Goal: Information Seeking & Learning: Learn about a topic

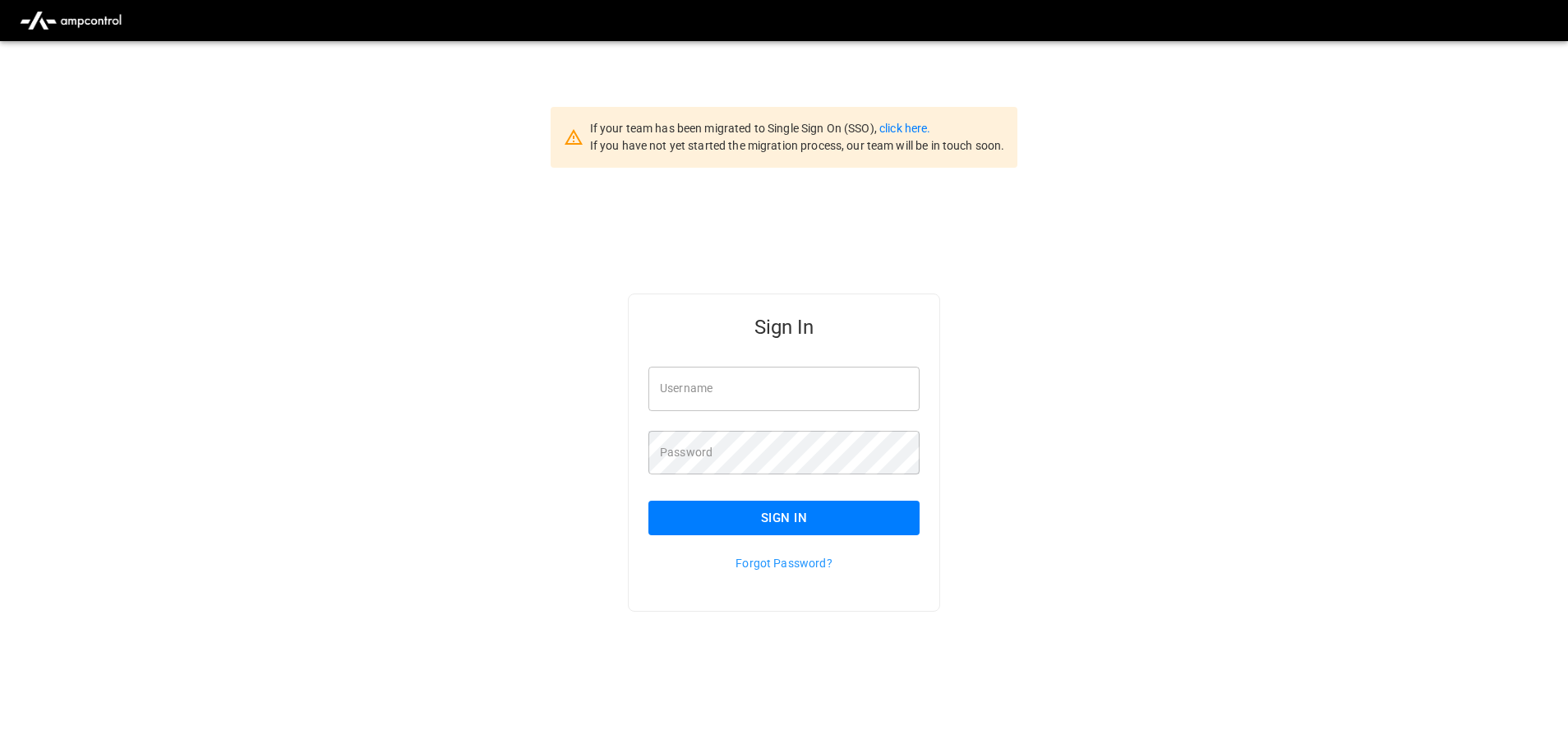
type input "**********"
click at [793, 392] on input "**********" at bounding box center [784, 388] width 271 height 44
click at [790, 518] on button "Sign In" at bounding box center [784, 518] width 271 height 35
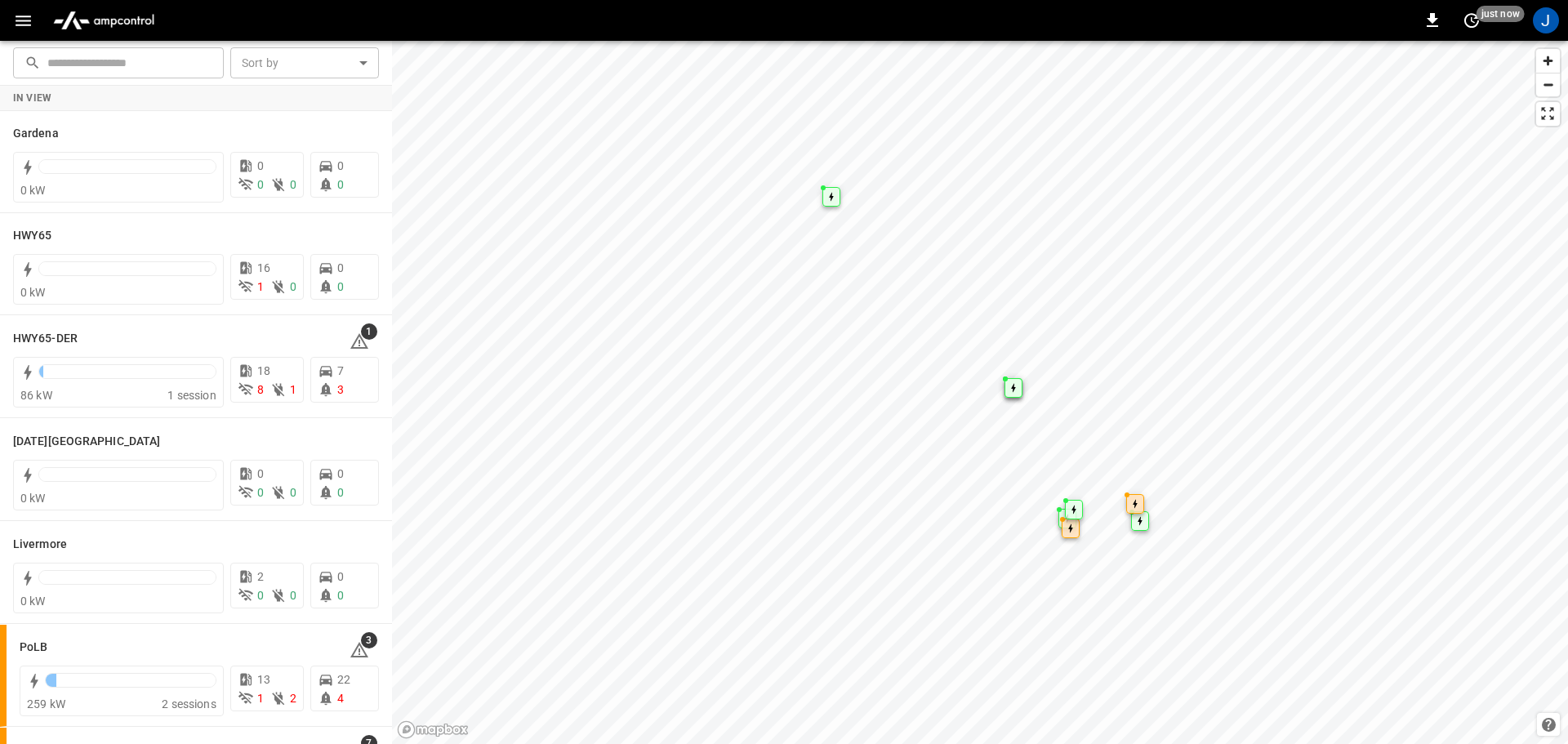
click at [20, 21] on icon "button" at bounding box center [23, 20] width 16 height 10
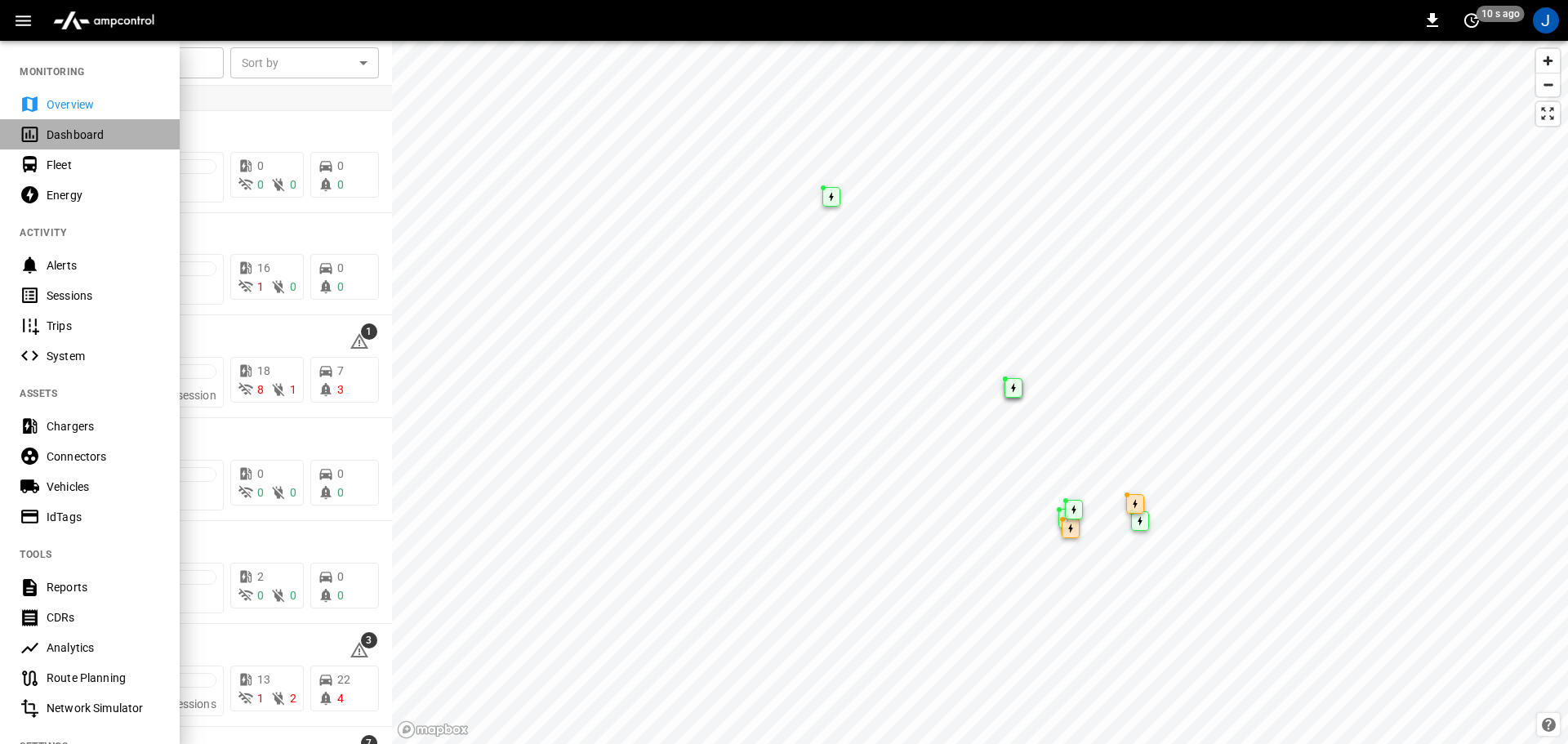
click at [62, 140] on div "Dashboard" at bounding box center [103, 135] width 113 height 17
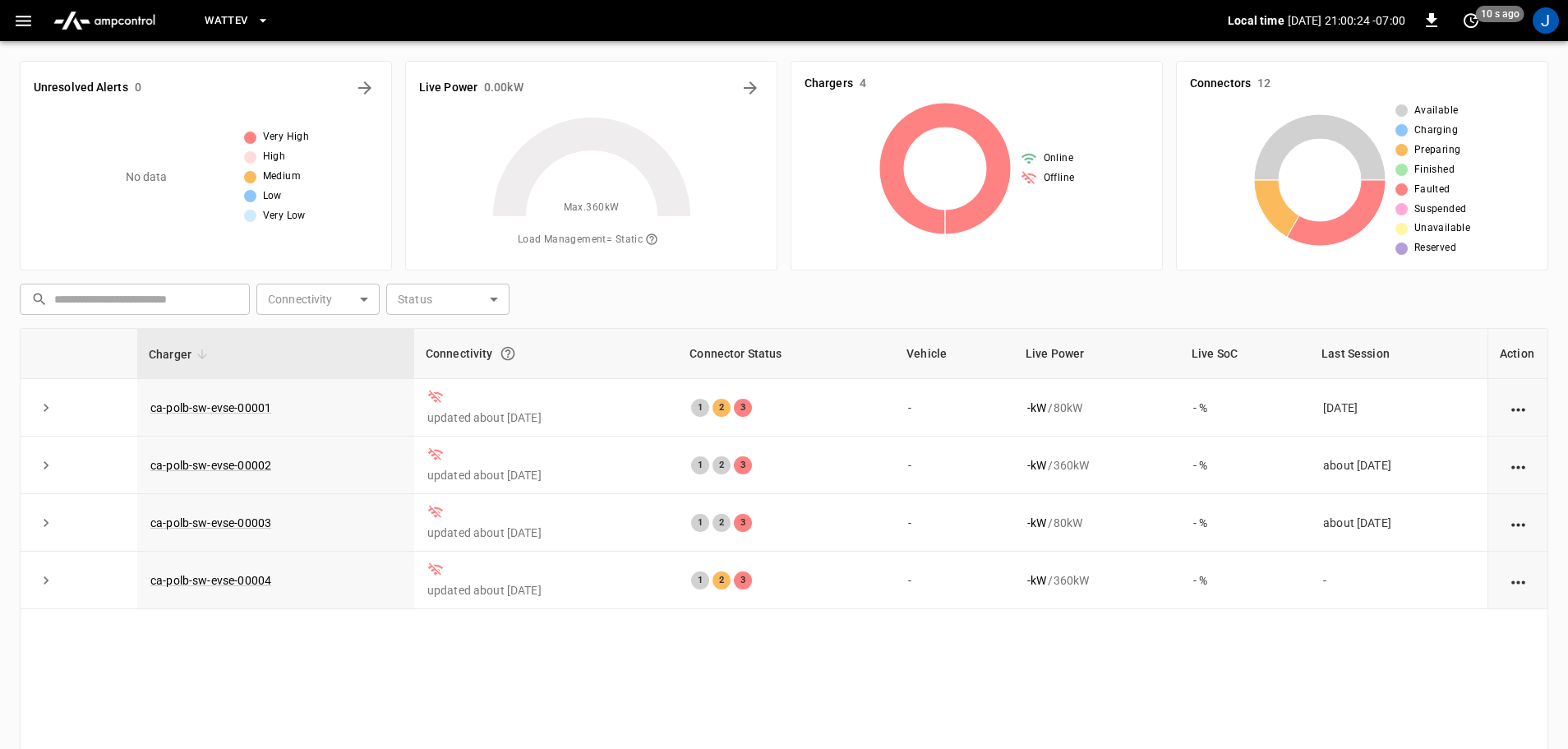
click at [245, 27] on span "WattEV" at bounding box center [226, 21] width 43 height 19
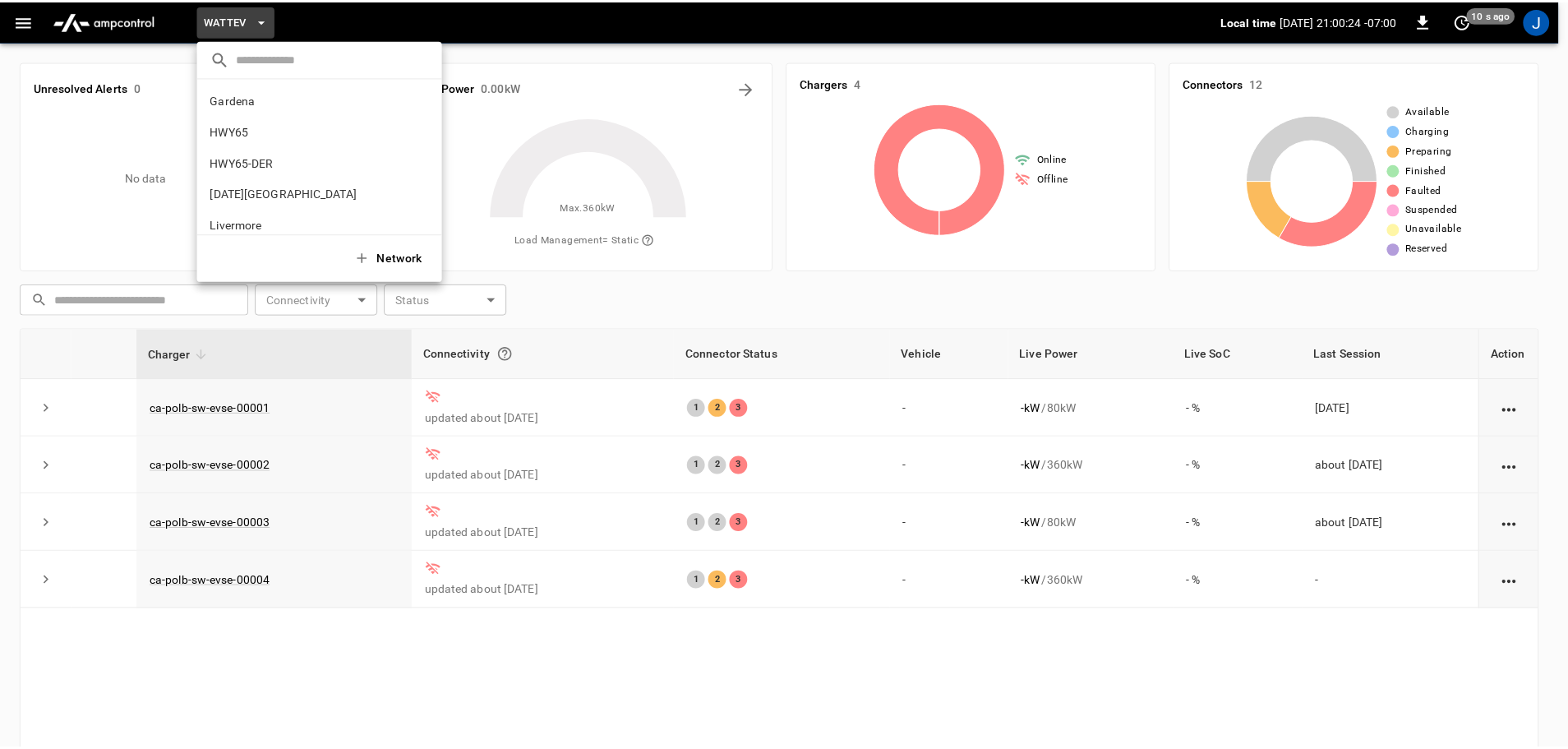
scroll to position [138, 0]
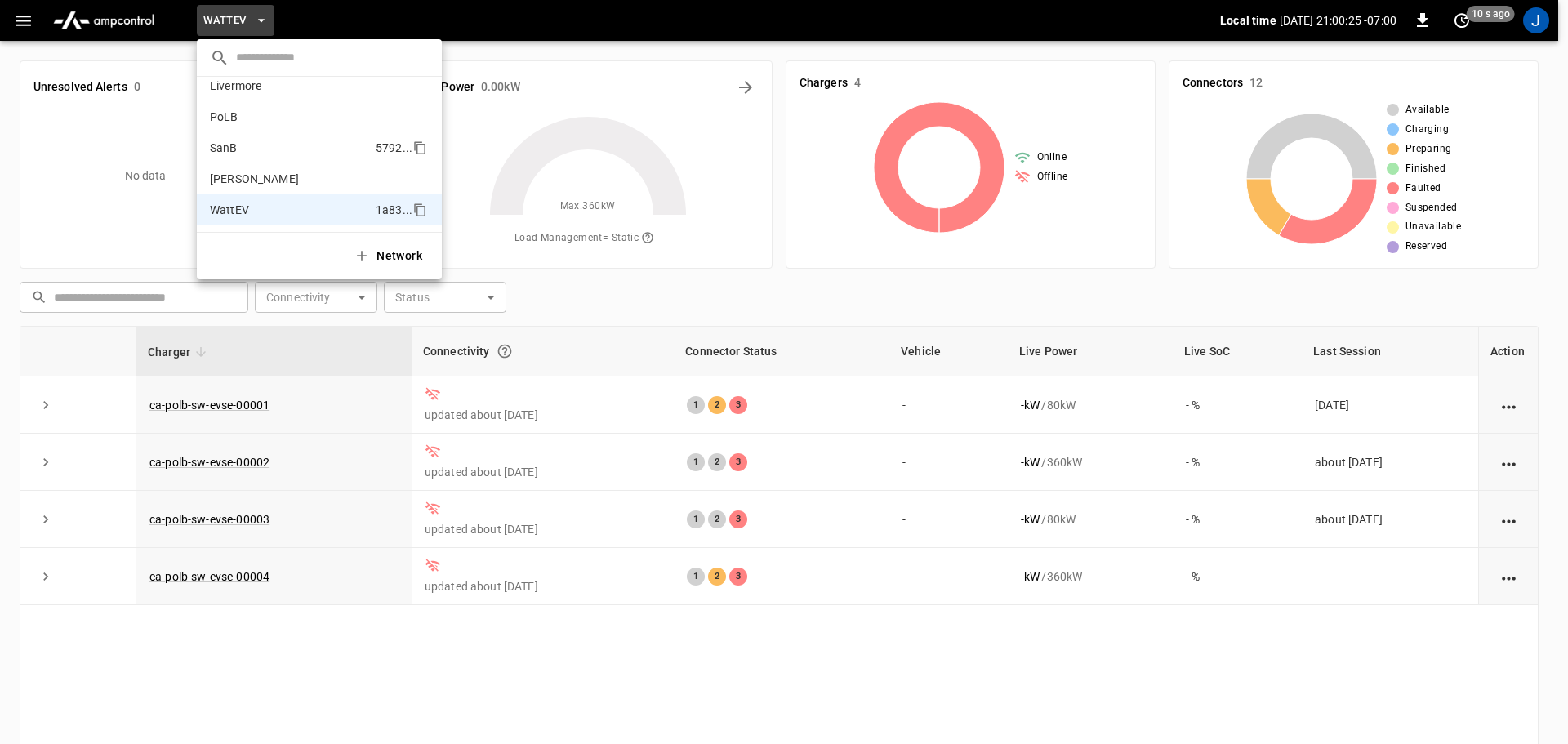
click at [225, 153] on p "SanB" at bounding box center [223, 148] width 28 height 17
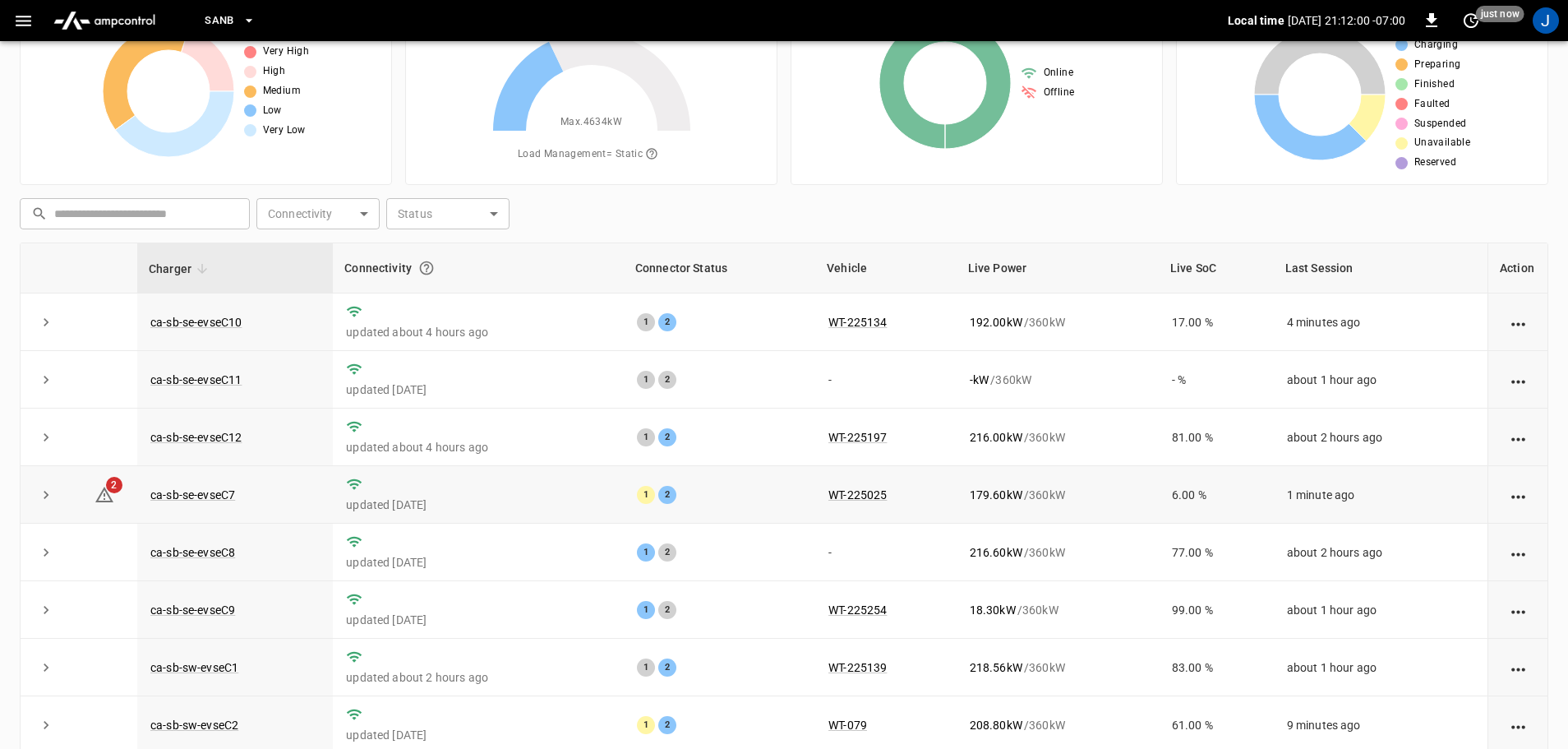
scroll to position [0, 0]
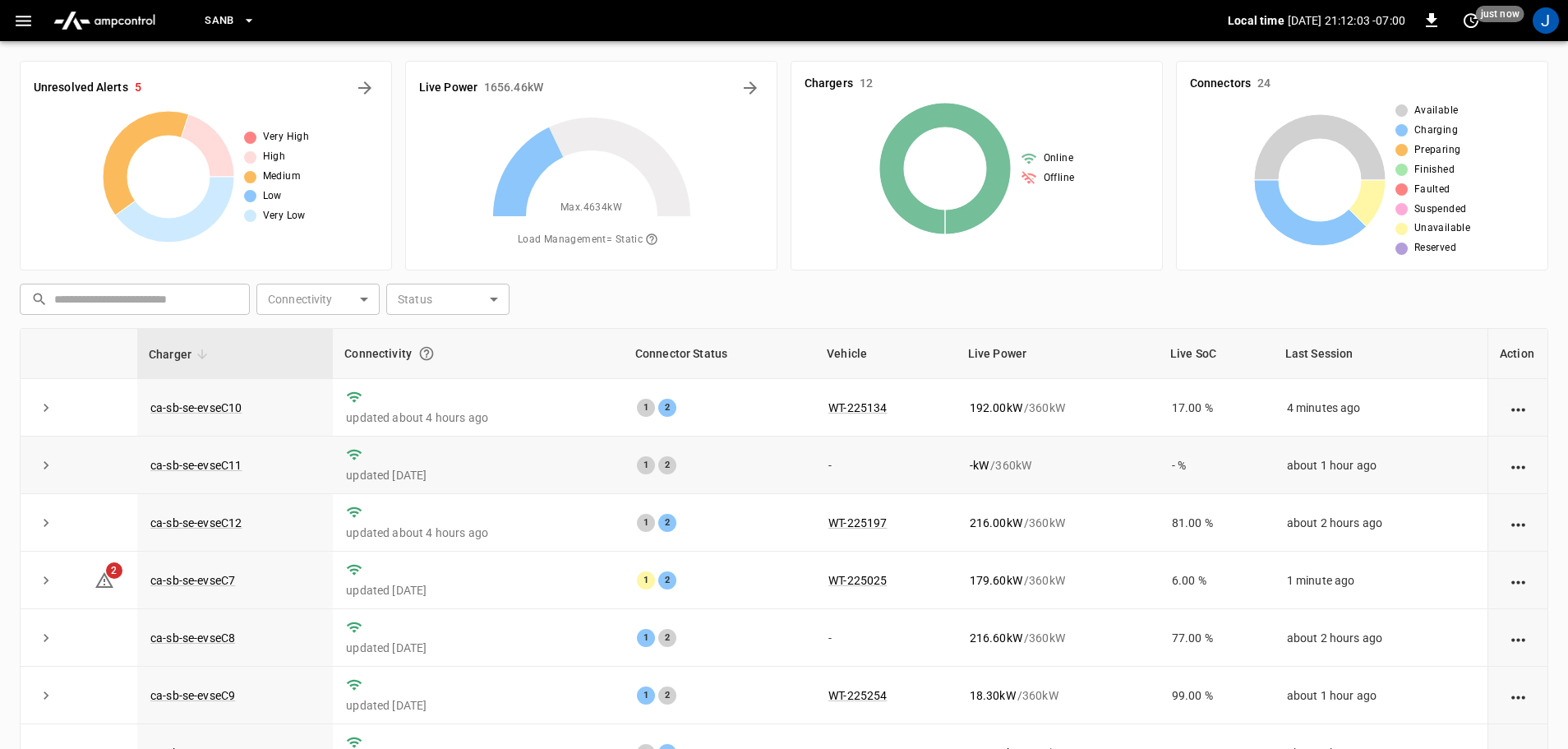
click at [895, 465] on td "-" at bounding box center [886, 465] width 142 height 58
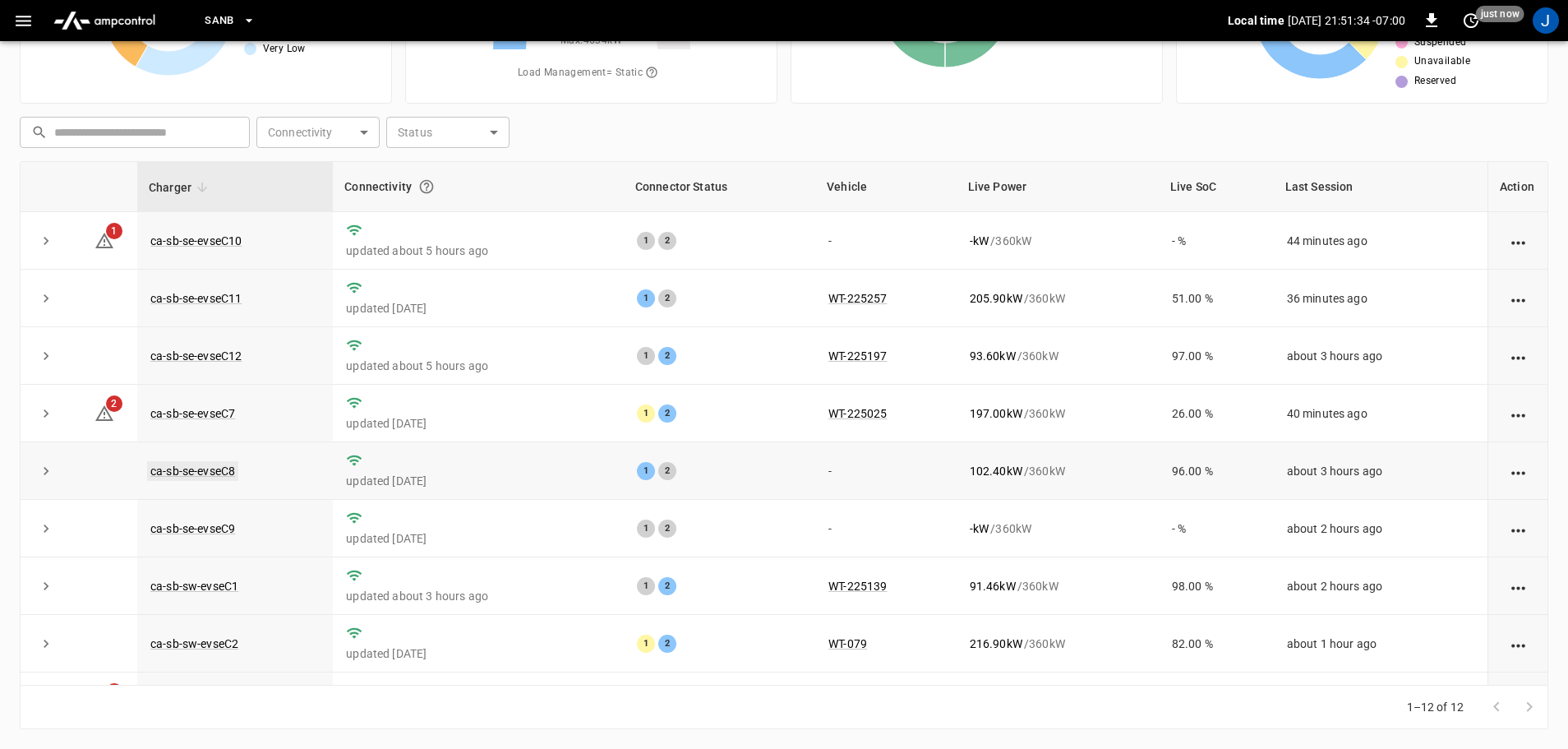
click at [192, 474] on link "ca-sb-se-evseC8" at bounding box center [193, 470] width 91 height 20
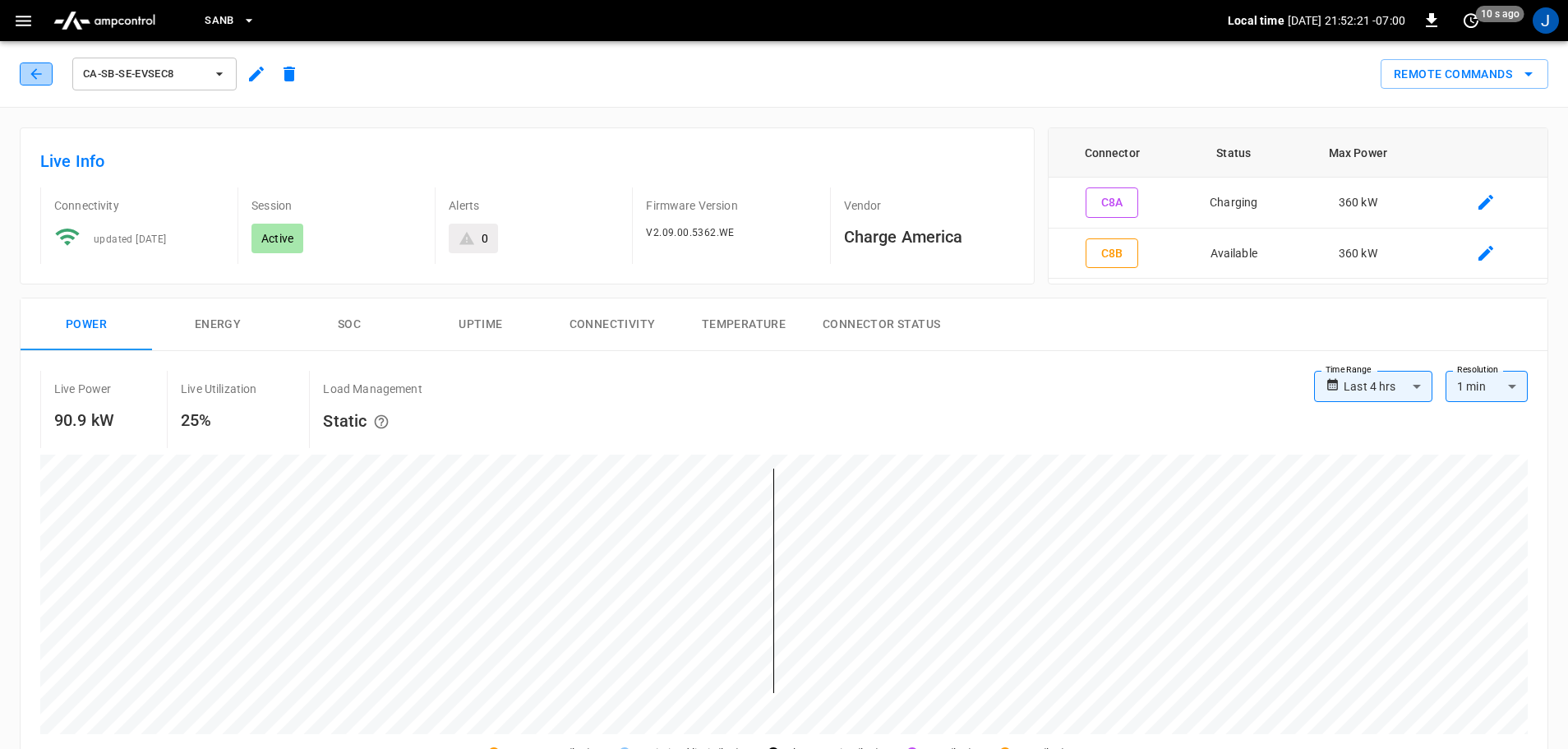
click at [38, 66] on icon "button" at bounding box center [36, 74] width 17 height 17
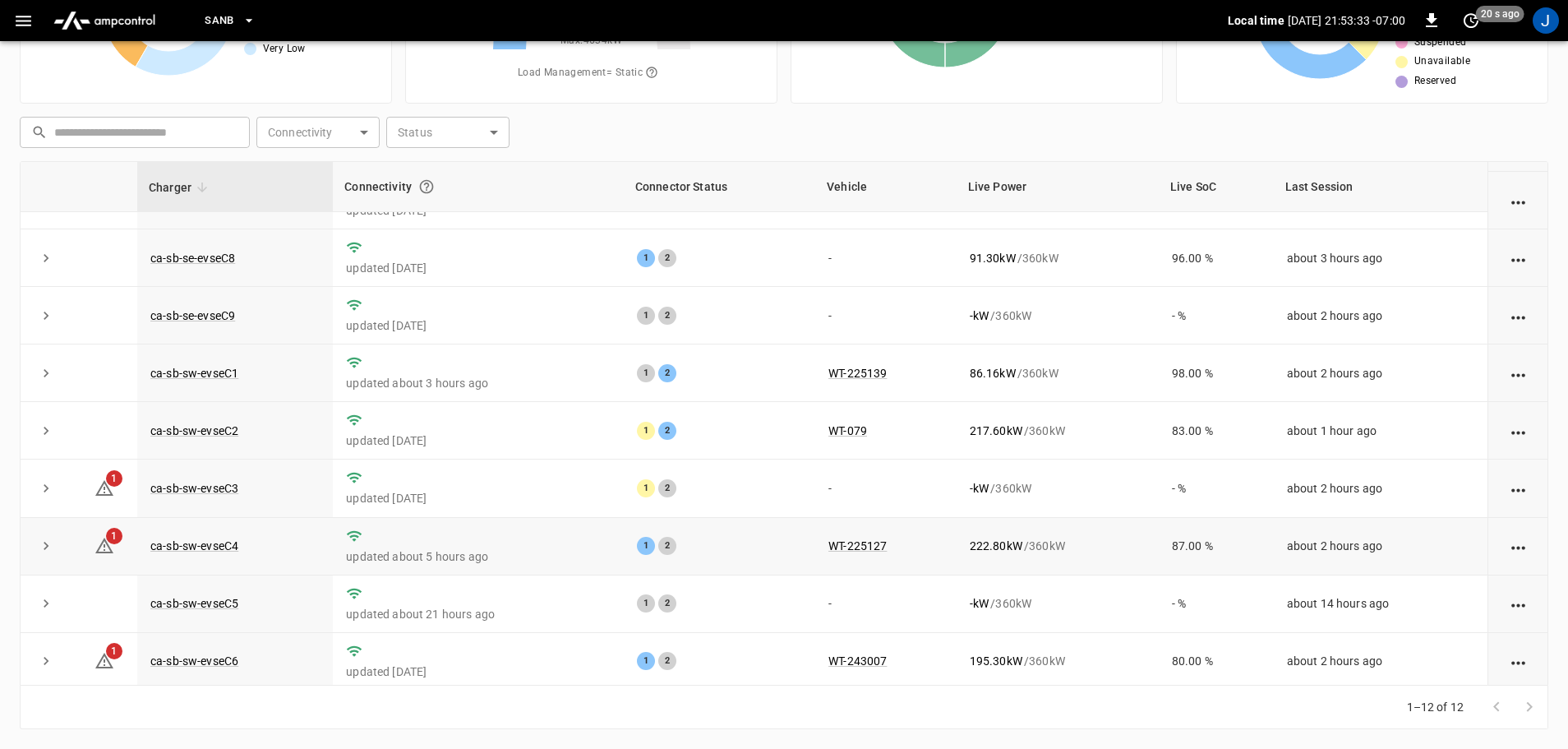
scroll to position [228, 0]
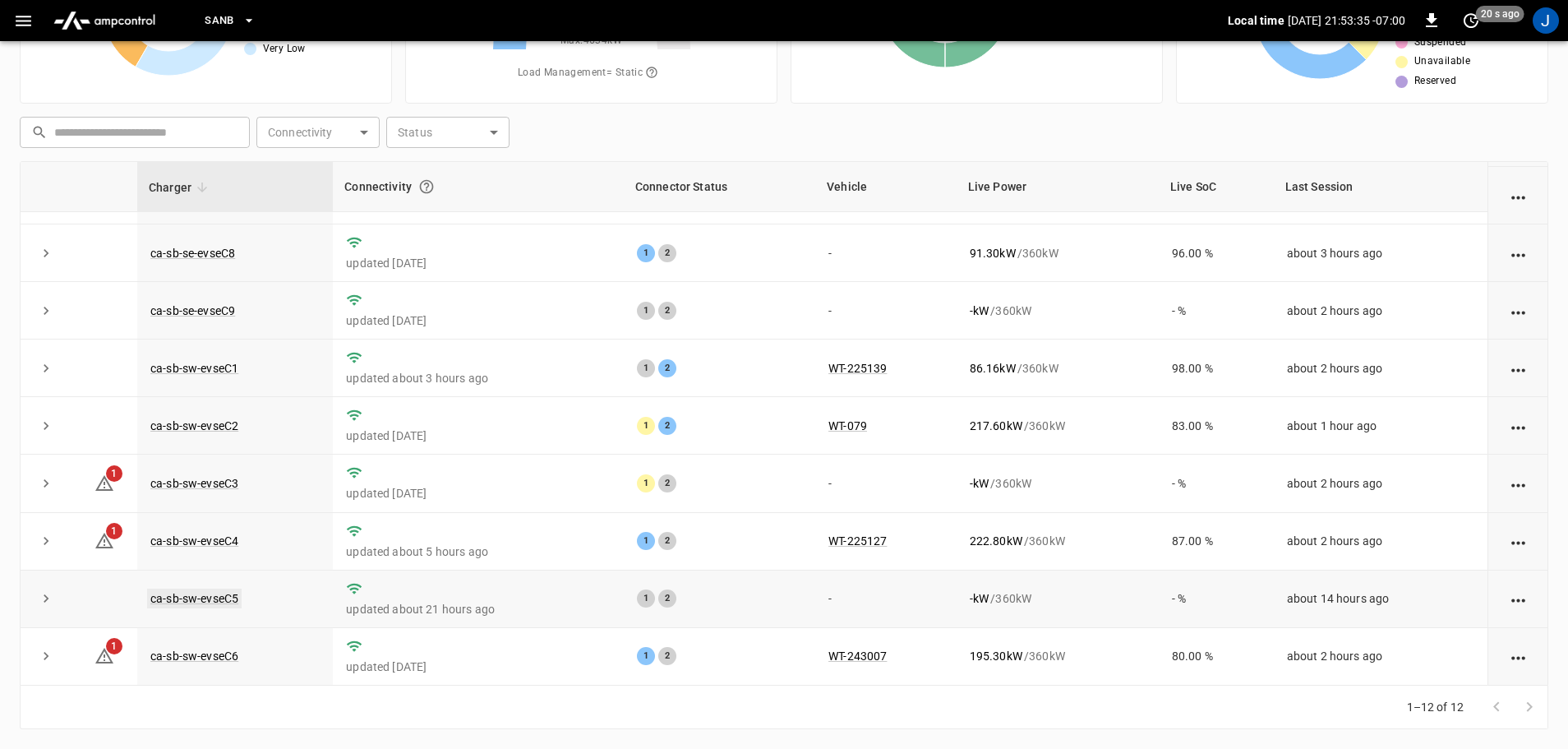
click at [178, 601] on link "ca-sb-sw-evseC5" at bounding box center [194, 598] width 94 height 20
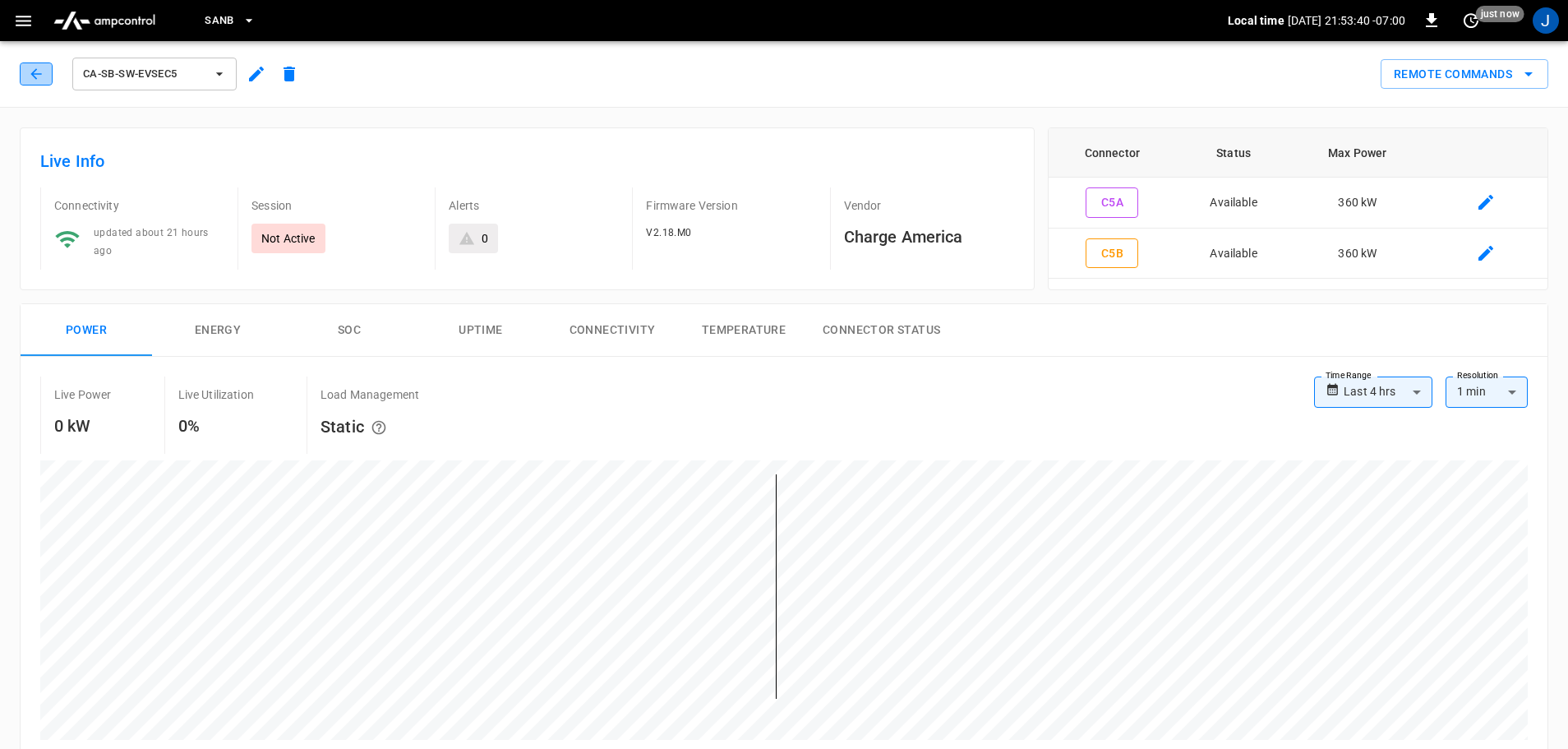
click at [37, 65] on icon "button" at bounding box center [36, 74] width 17 height 17
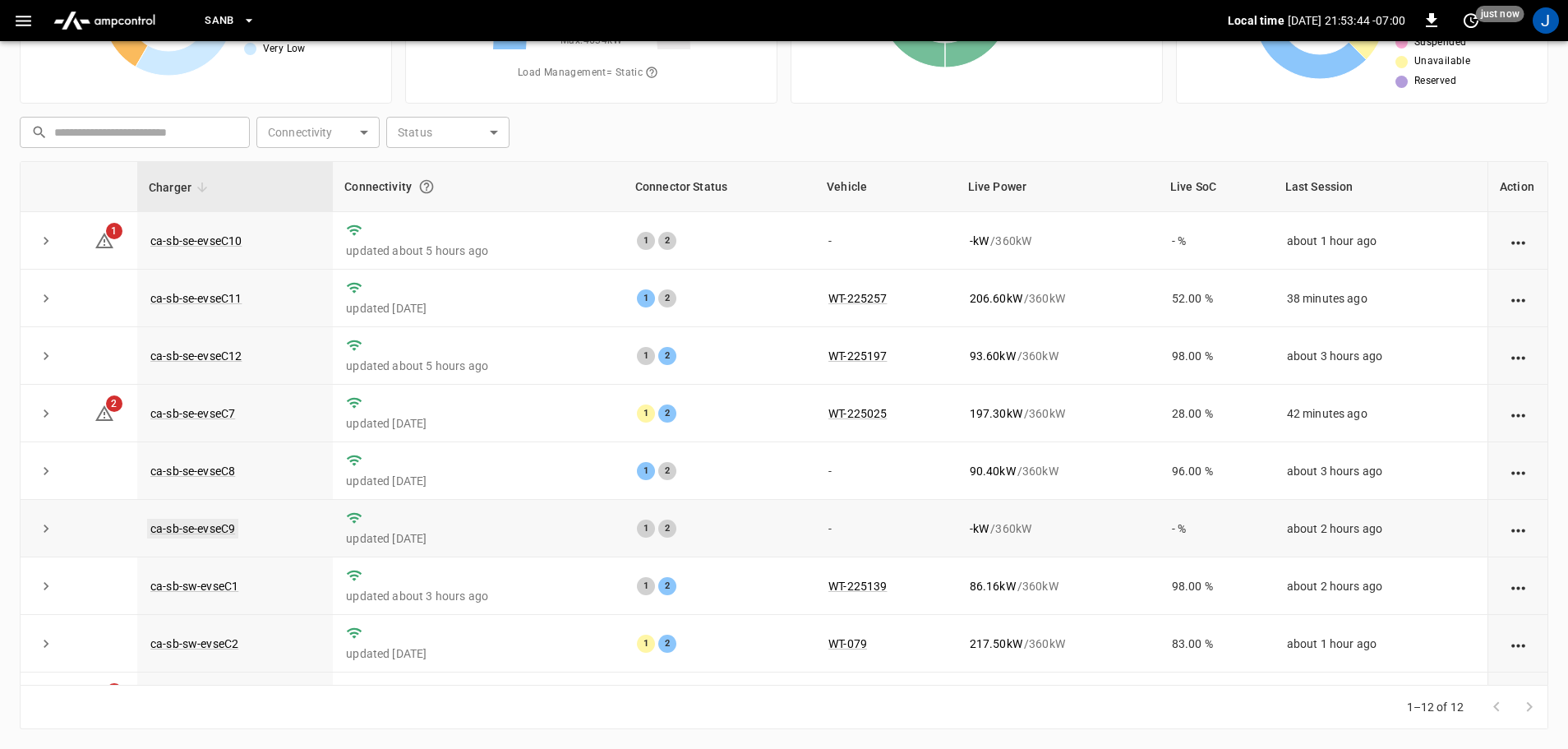
click at [211, 534] on link "ca-sb-se-evseC9" at bounding box center [193, 528] width 91 height 20
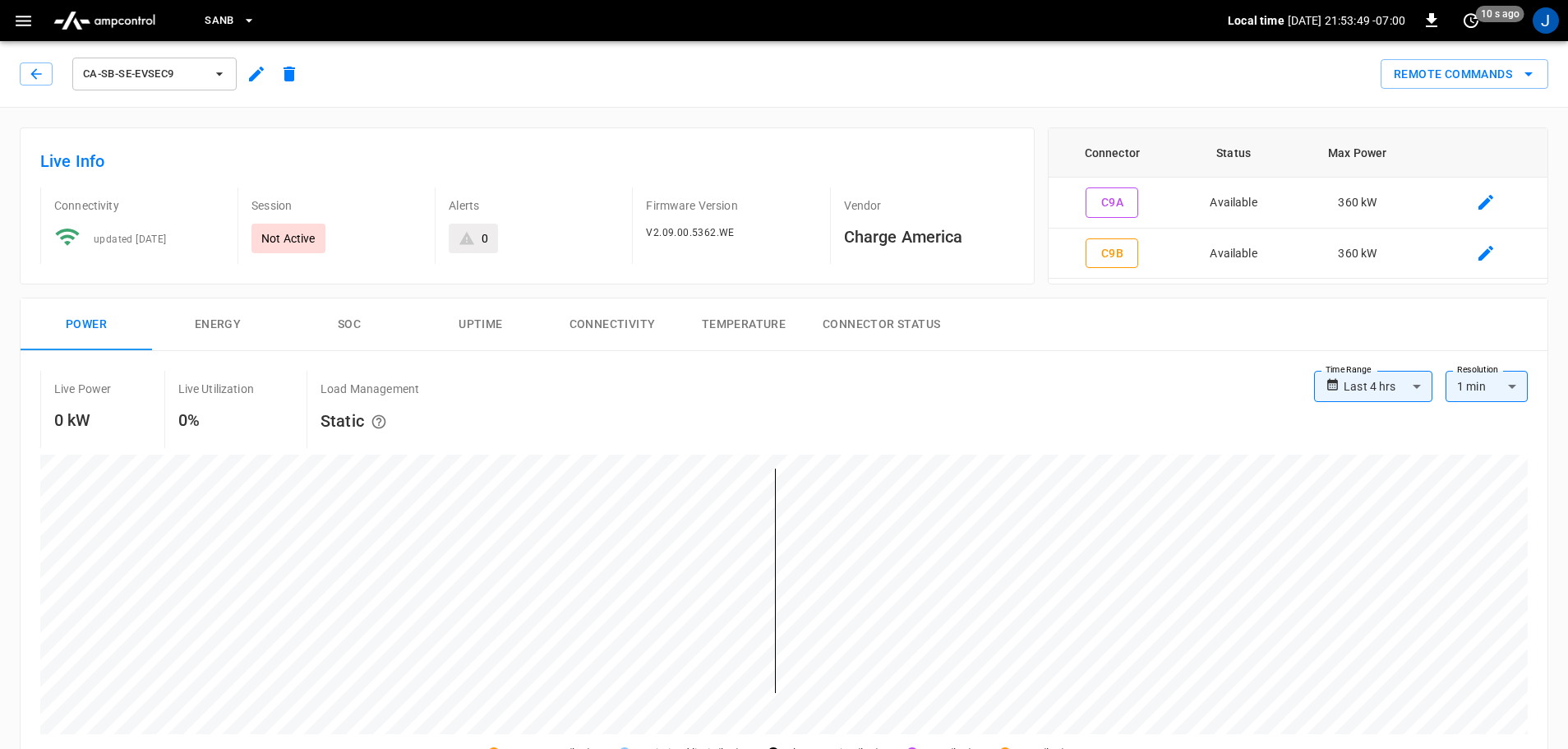
click at [25, 57] on div "ca-sb-se-evseC9" at bounding box center [162, 74] width 286 height 39
click at [41, 65] on button "button" at bounding box center [35, 74] width 33 height 23
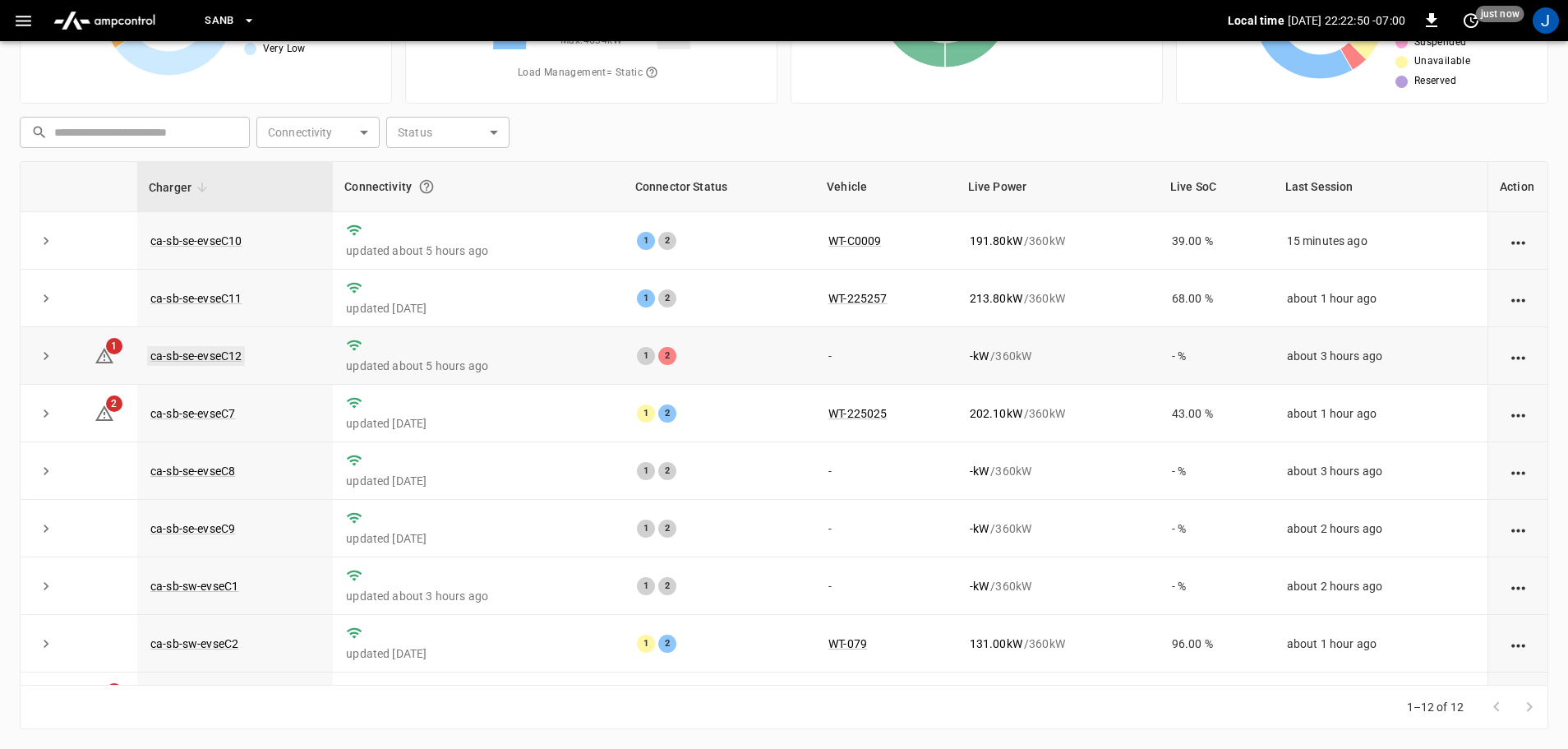
click at [195, 361] on link "ca-sb-se-evseC12" at bounding box center [196, 355] width 98 height 20
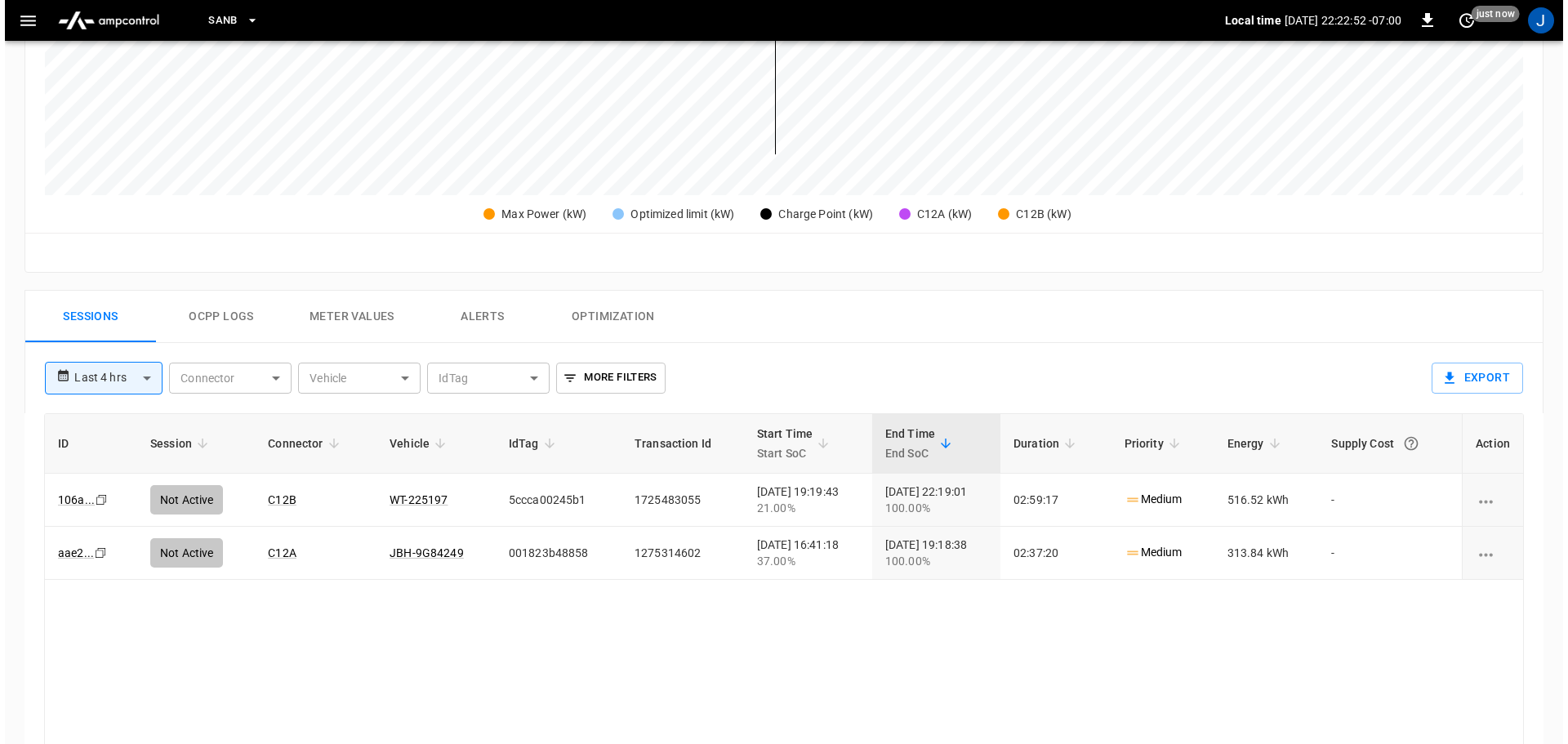
scroll to position [572, 0]
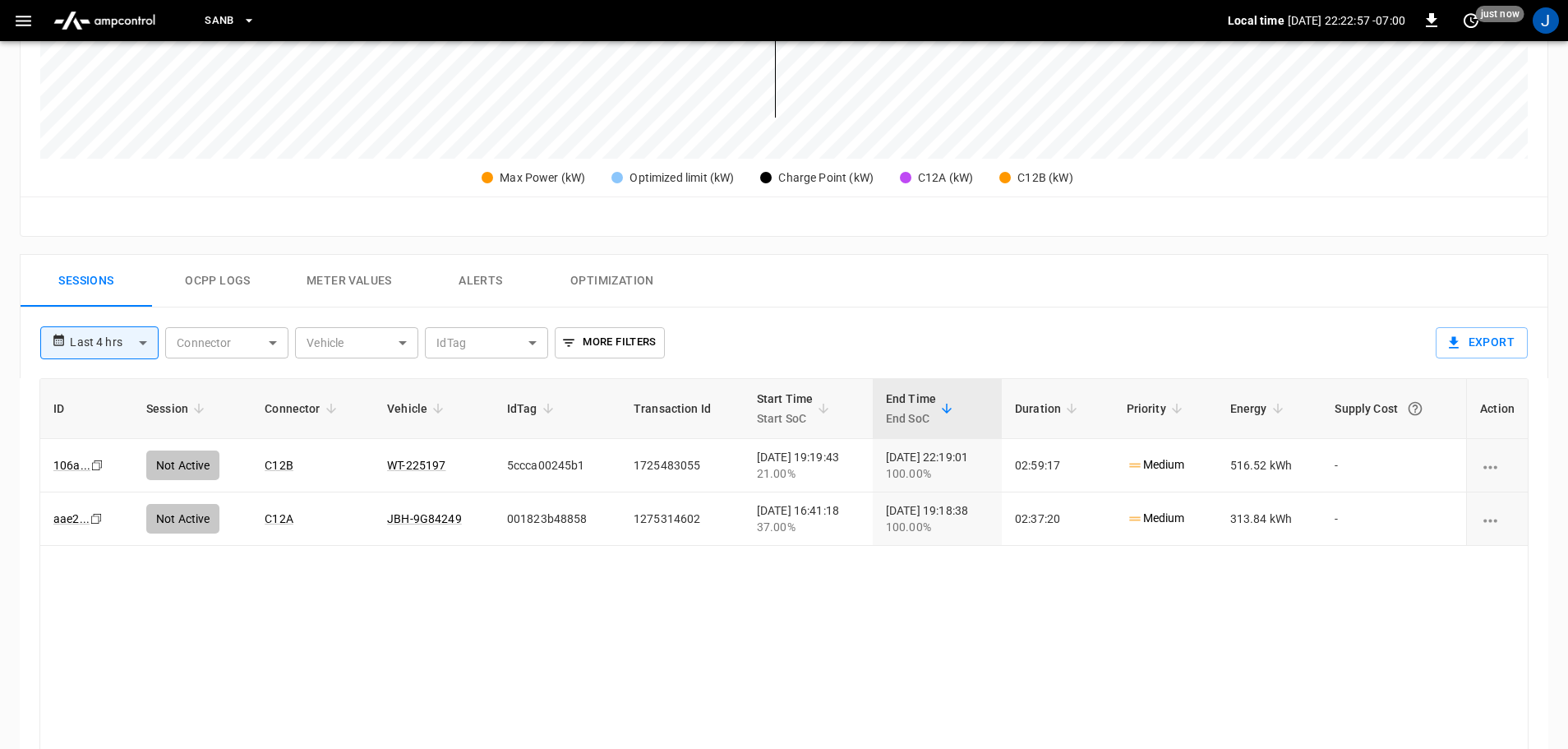
click at [8, 23] on button "button" at bounding box center [23, 21] width 34 height 31
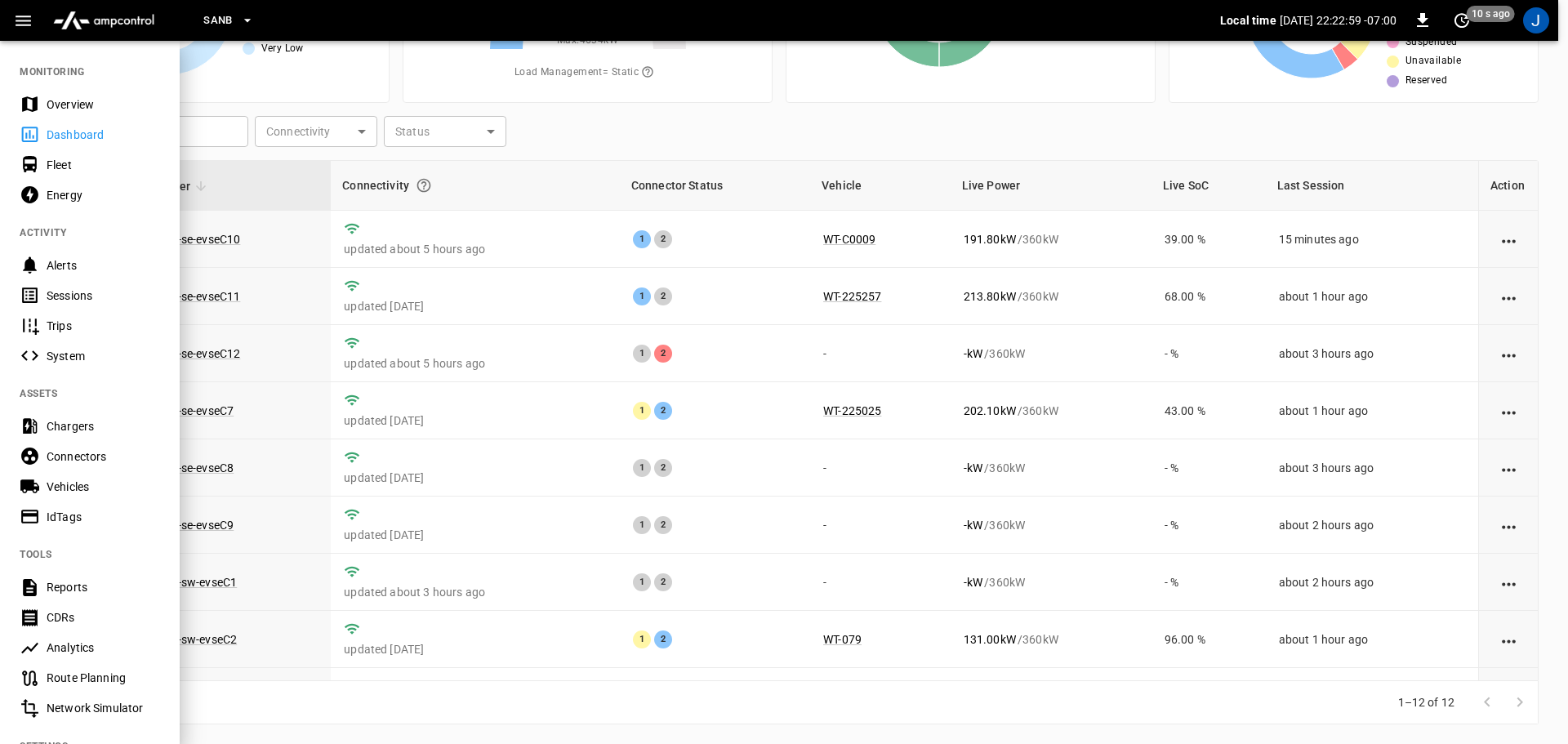
scroll to position [166, 0]
